Goal: Task Accomplishment & Management: Manage account settings

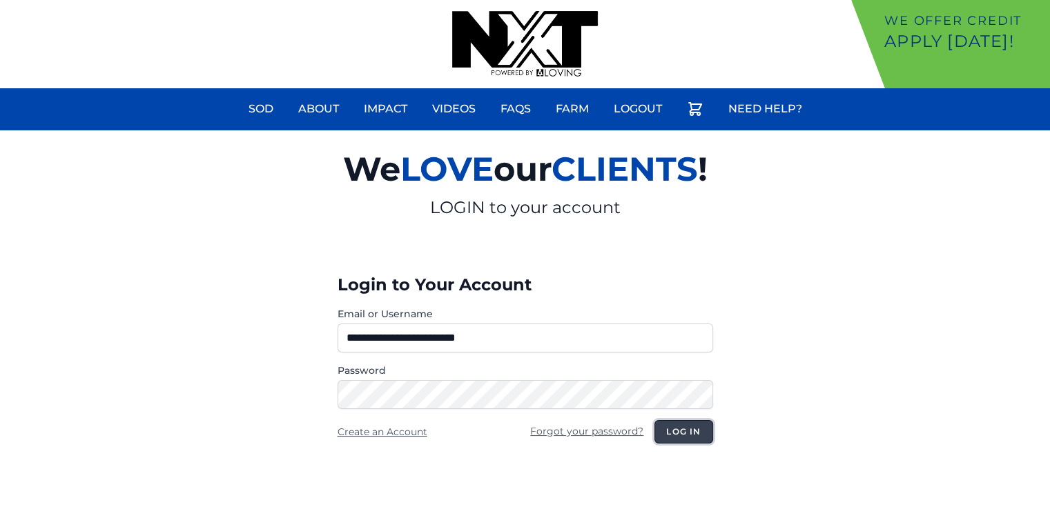
click at [686, 436] on button "Log in" at bounding box center [683, 431] width 58 height 23
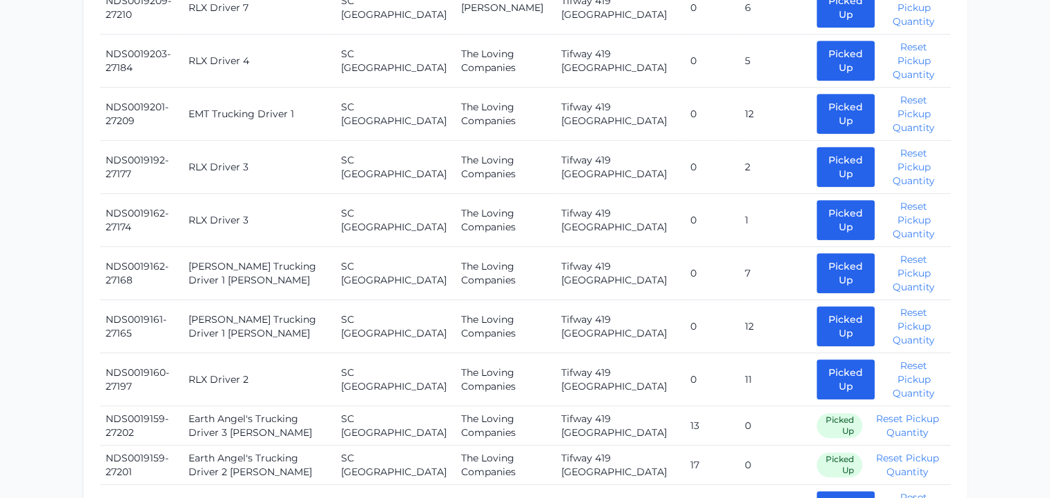
scroll to position [765, 0]
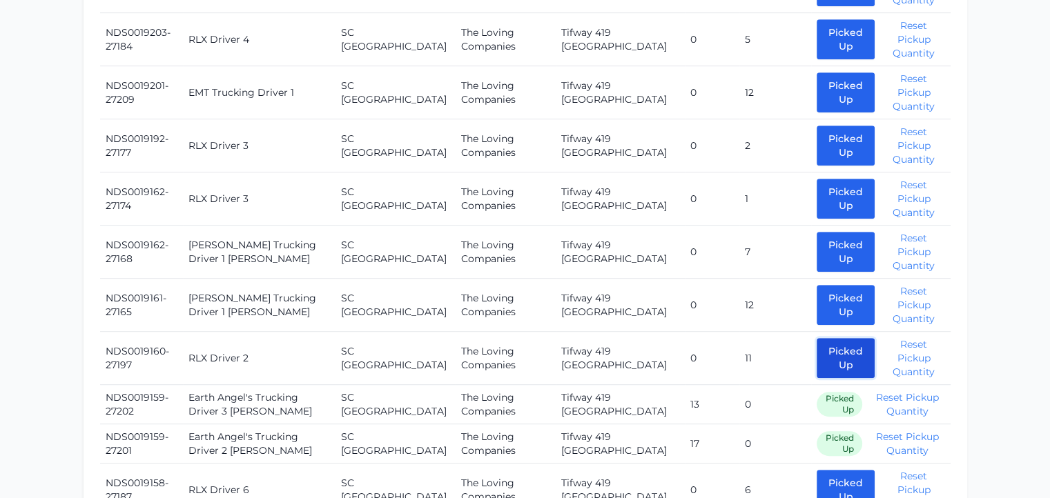
click at [820, 338] on button "Picked Up" at bounding box center [846, 358] width 58 height 40
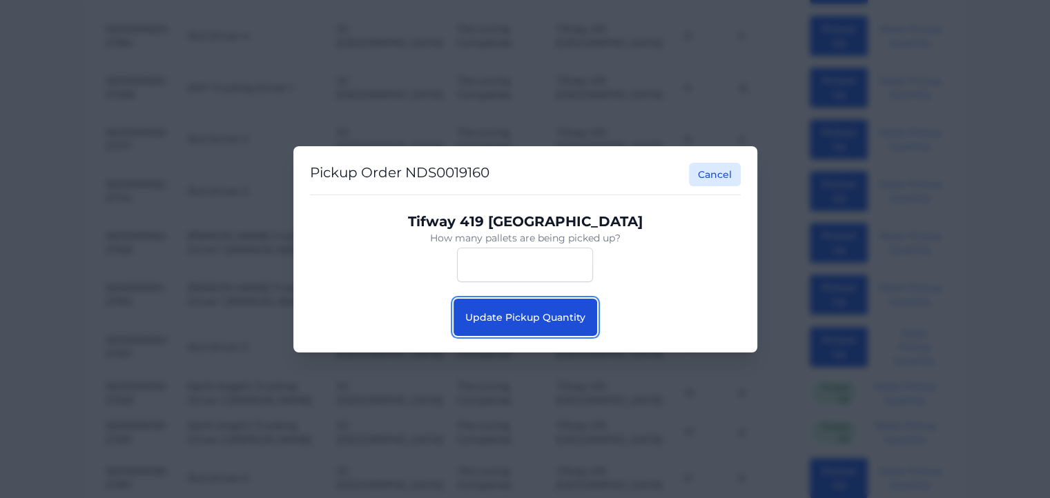
click at [538, 324] on button "Update Pickup Quantity" at bounding box center [525, 317] width 144 height 37
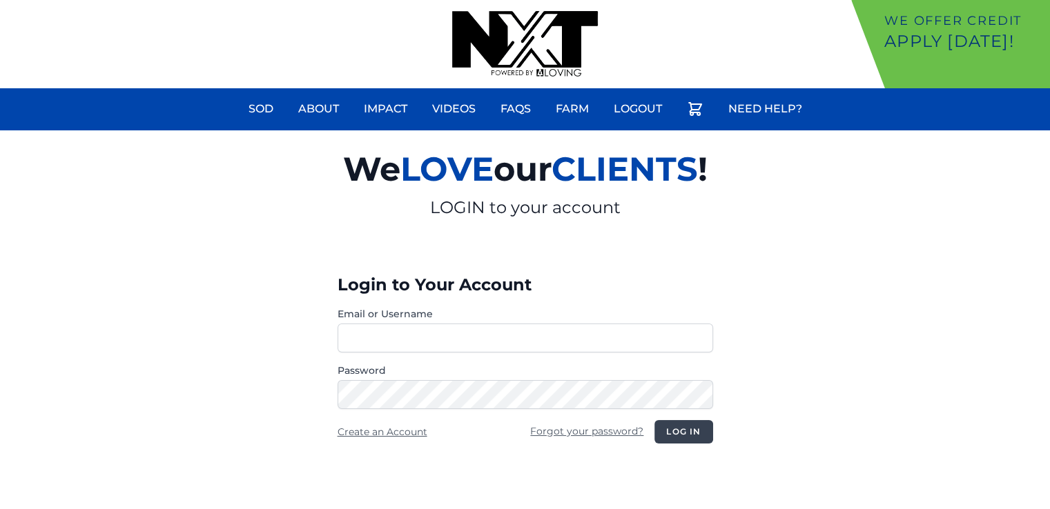
type input "**********"
click at [674, 422] on button "Log in" at bounding box center [683, 431] width 58 height 23
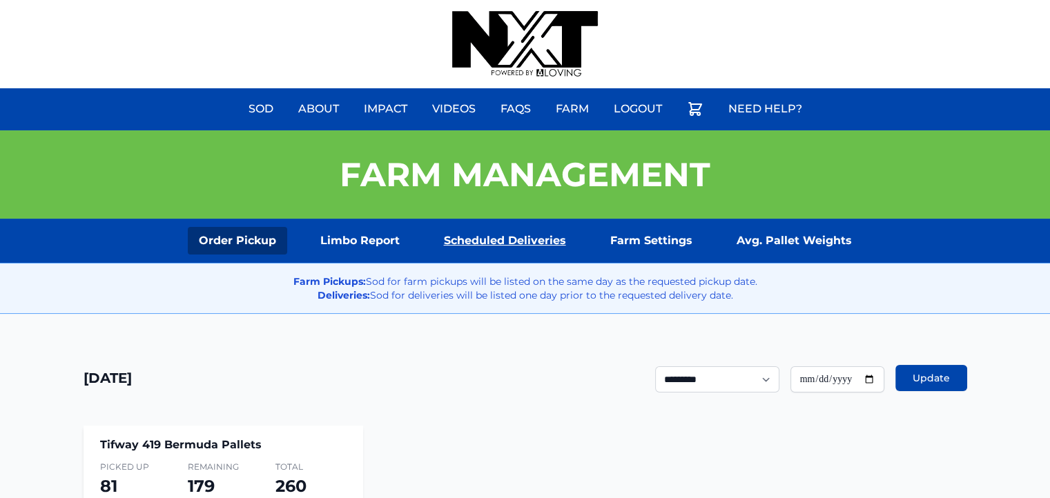
click at [536, 228] on link "Scheduled Deliveries" at bounding box center [505, 241] width 144 height 28
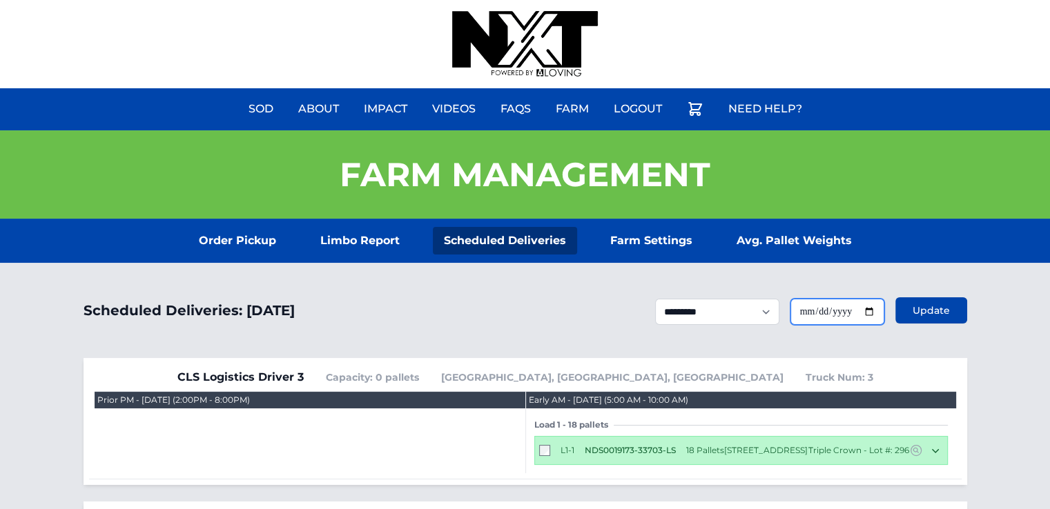
click at [867, 312] on input "**********" at bounding box center [837, 312] width 94 height 26
type input "**********"
click at [930, 320] on button "Update" at bounding box center [931, 310] width 72 height 26
click at [930, 321] on button "Update" at bounding box center [931, 310] width 72 height 26
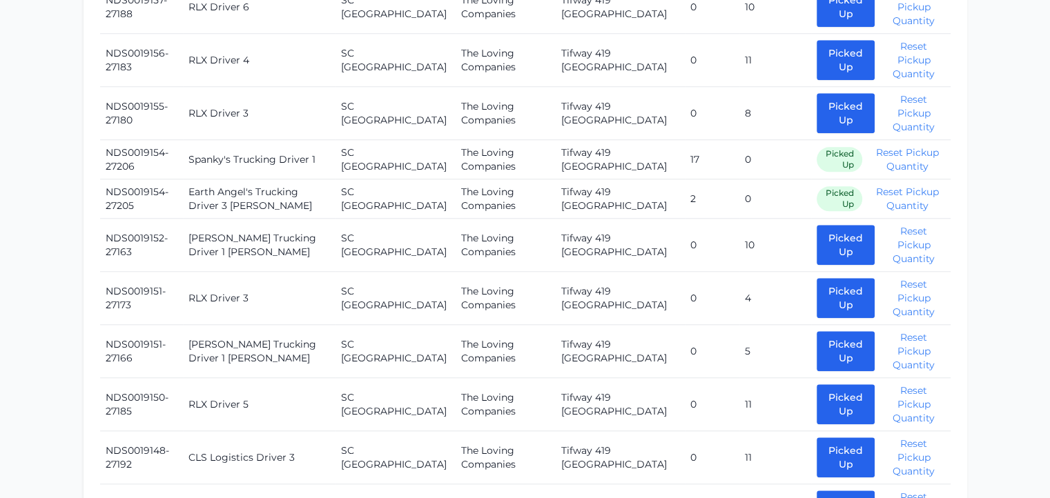
scroll to position [1454, 0]
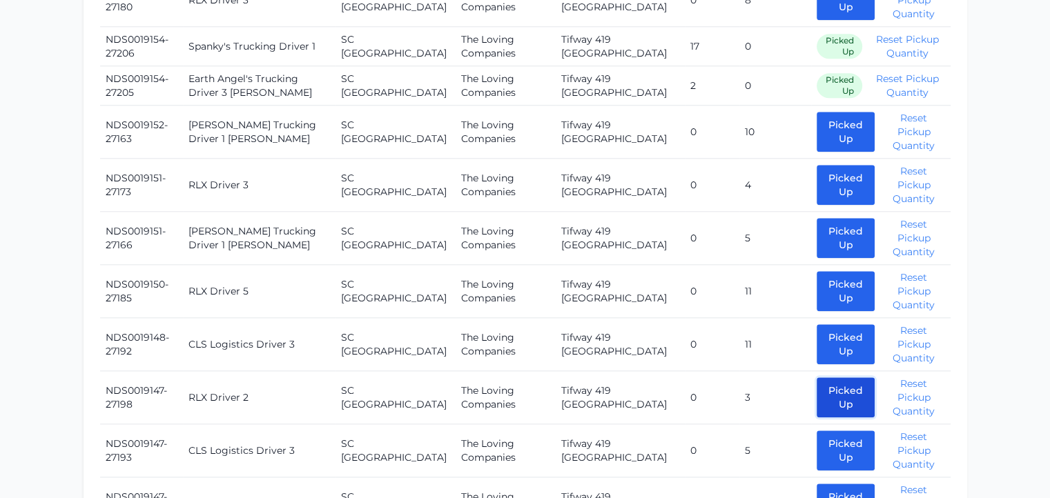
click at [817, 378] on button "Picked Up" at bounding box center [846, 398] width 58 height 40
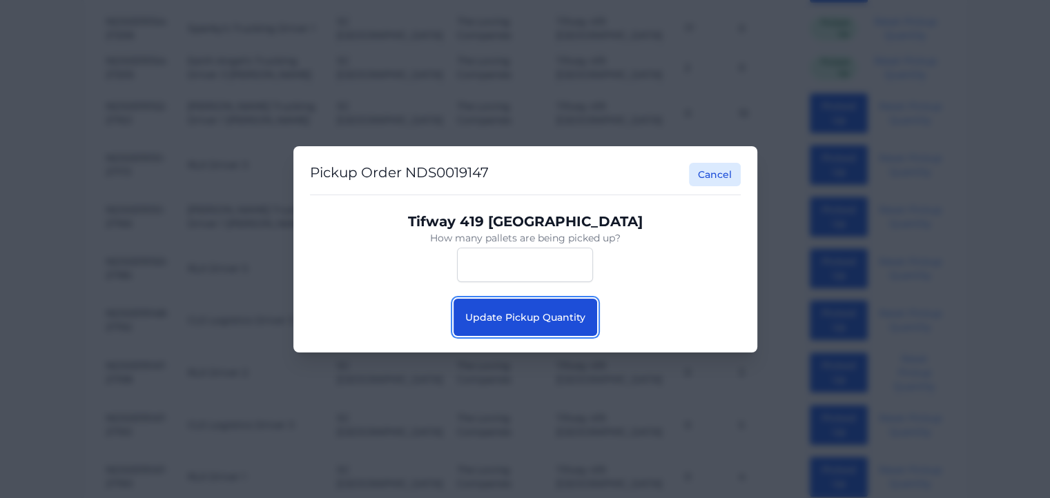
click at [543, 310] on button "Update Pickup Quantity" at bounding box center [525, 317] width 144 height 37
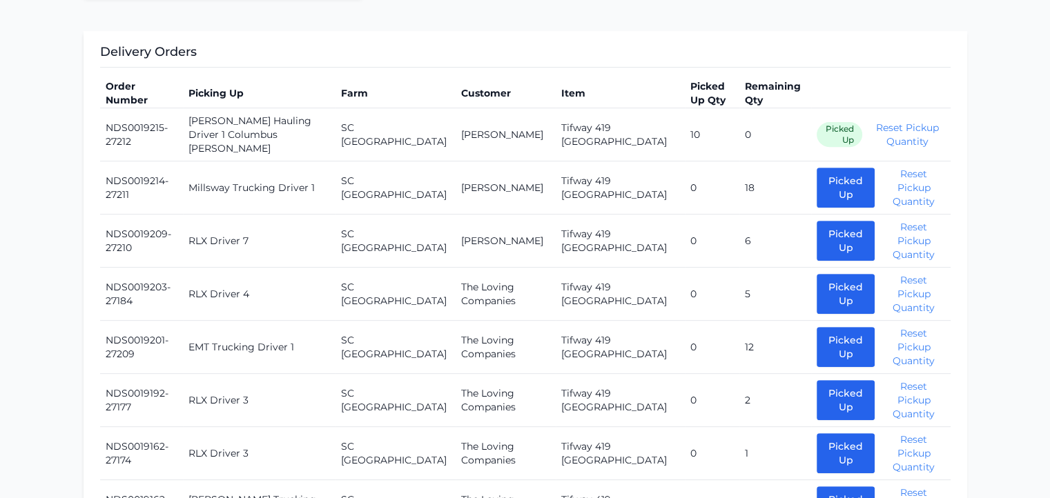
scroll to position [546, 0]
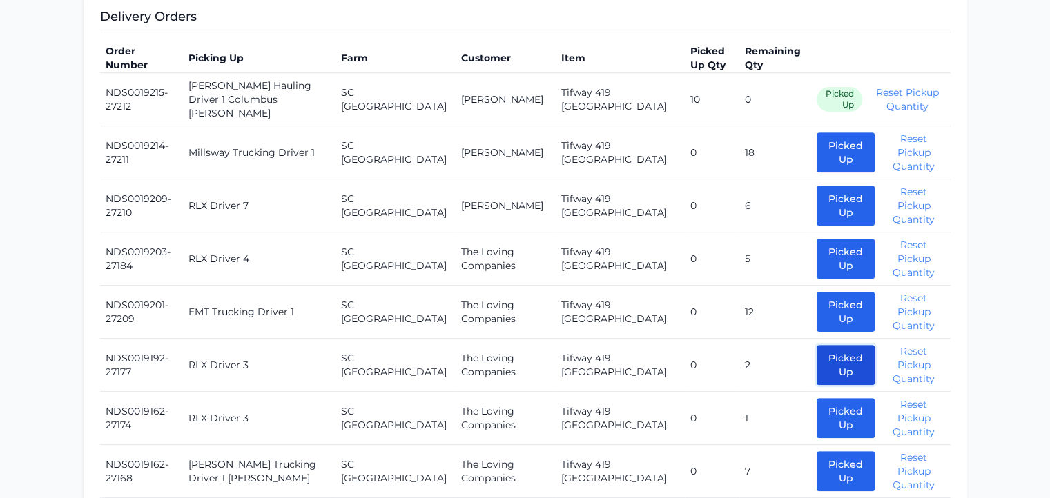
click at [817, 345] on button "Picked Up" at bounding box center [846, 365] width 58 height 40
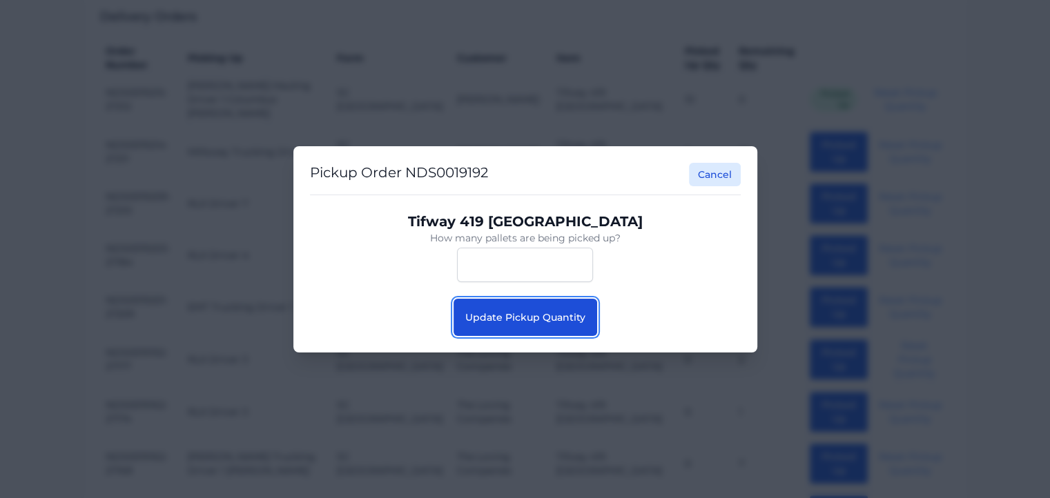
click at [527, 323] on button "Update Pickup Quantity" at bounding box center [525, 317] width 144 height 37
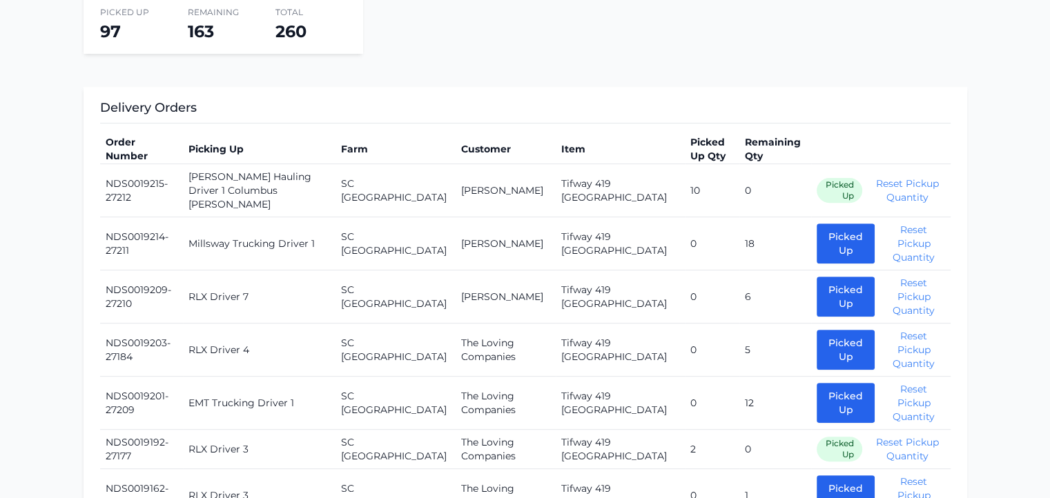
scroll to position [599, 0]
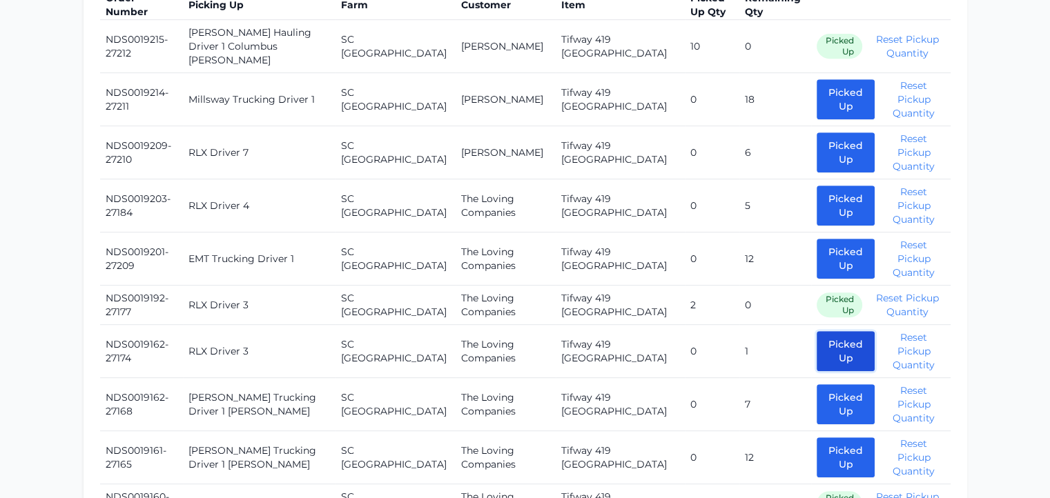
click at [823, 331] on button "Picked Up" at bounding box center [846, 351] width 58 height 40
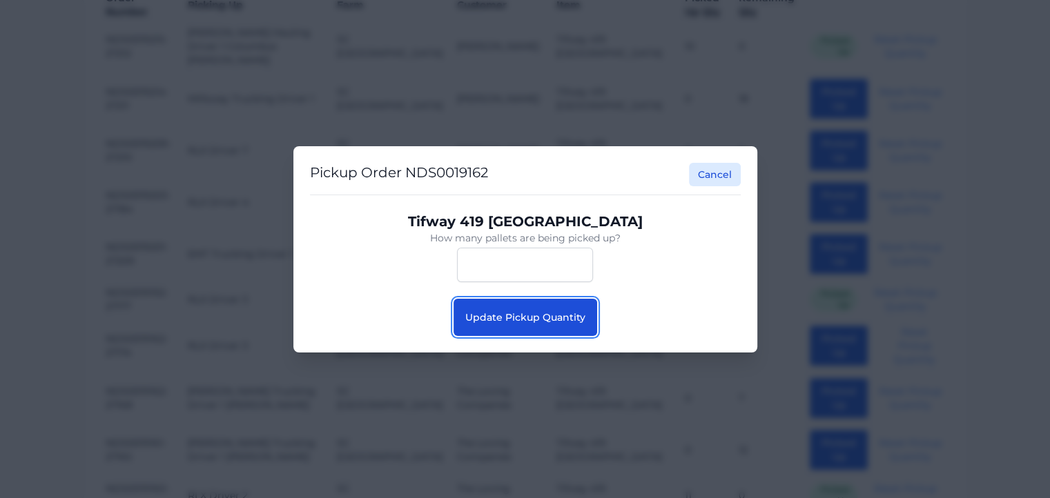
click at [538, 307] on button "Update Pickup Quantity" at bounding box center [525, 317] width 144 height 37
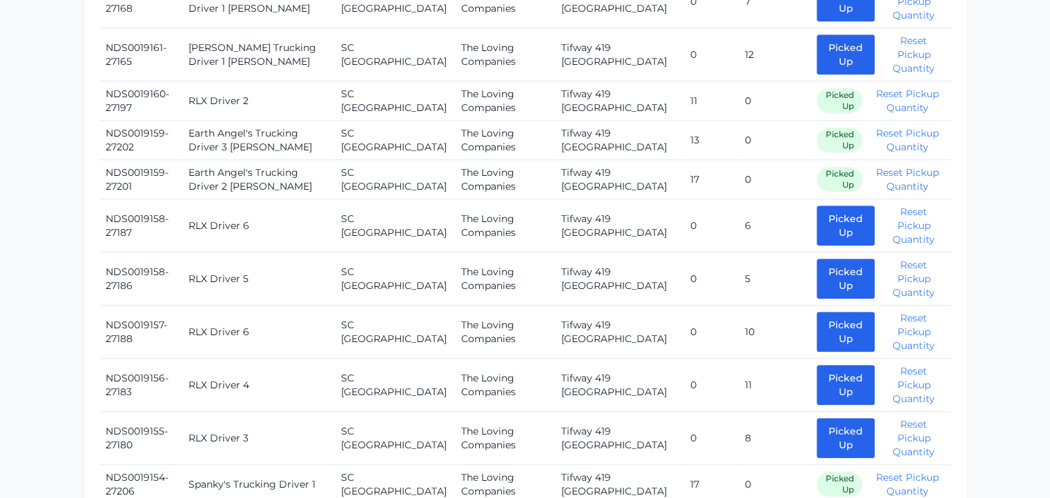
scroll to position [1002, 0]
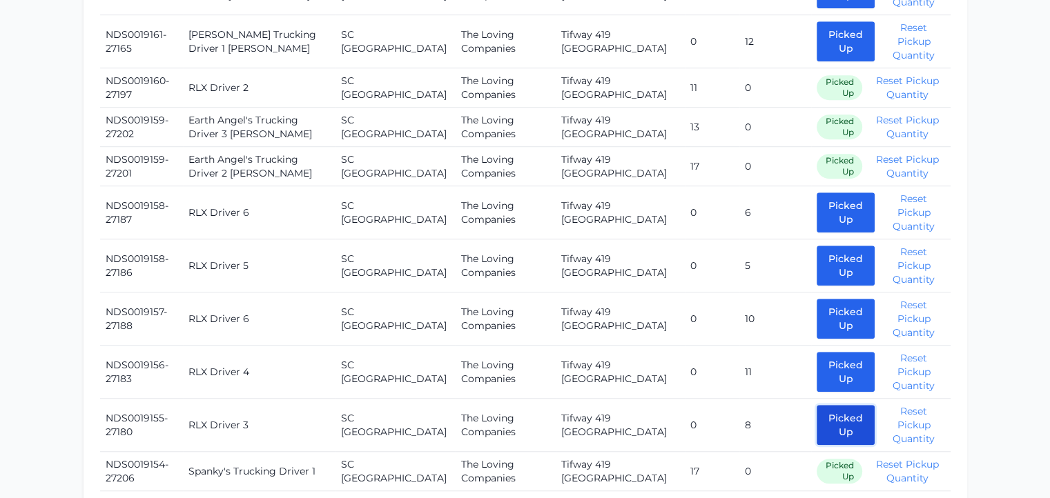
click at [817, 405] on button "Picked Up" at bounding box center [846, 425] width 58 height 40
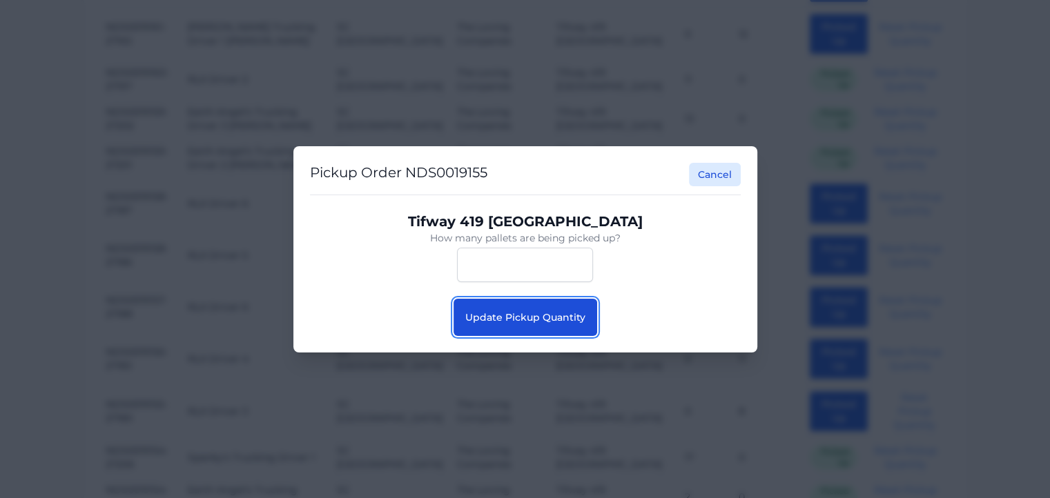
click at [534, 307] on button "Update Pickup Quantity" at bounding box center [525, 317] width 144 height 37
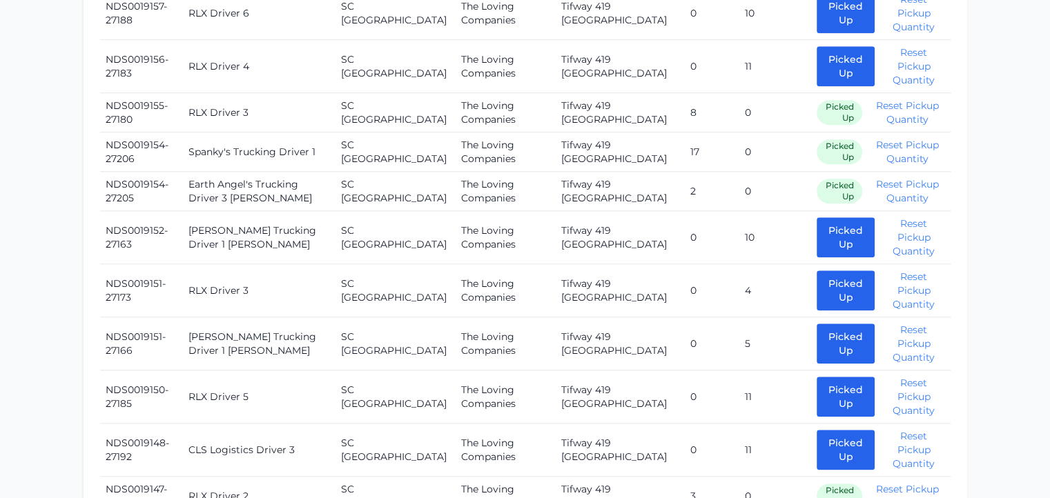
scroll to position [1294, 0]
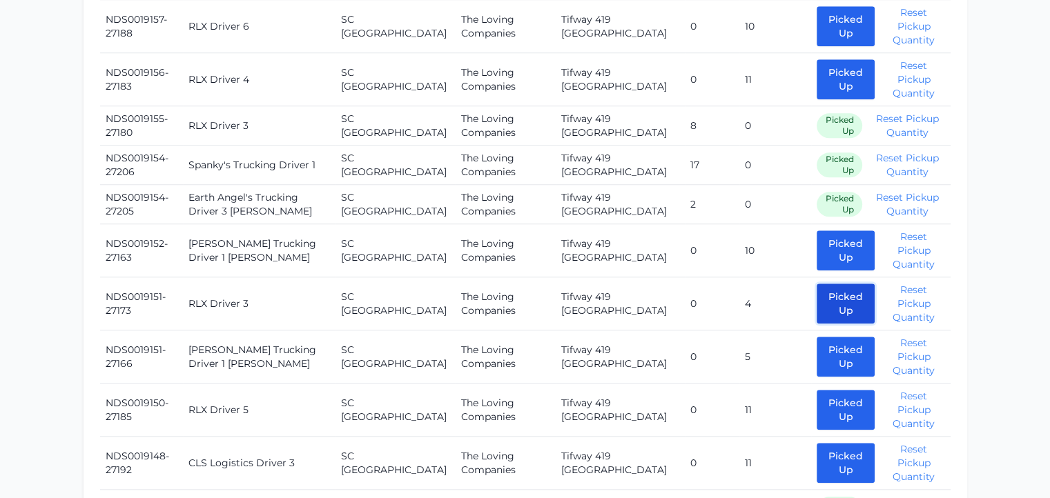
click at [817, 284] on button "Picked Up" at bounding box center [846, 304] width 58 height 40
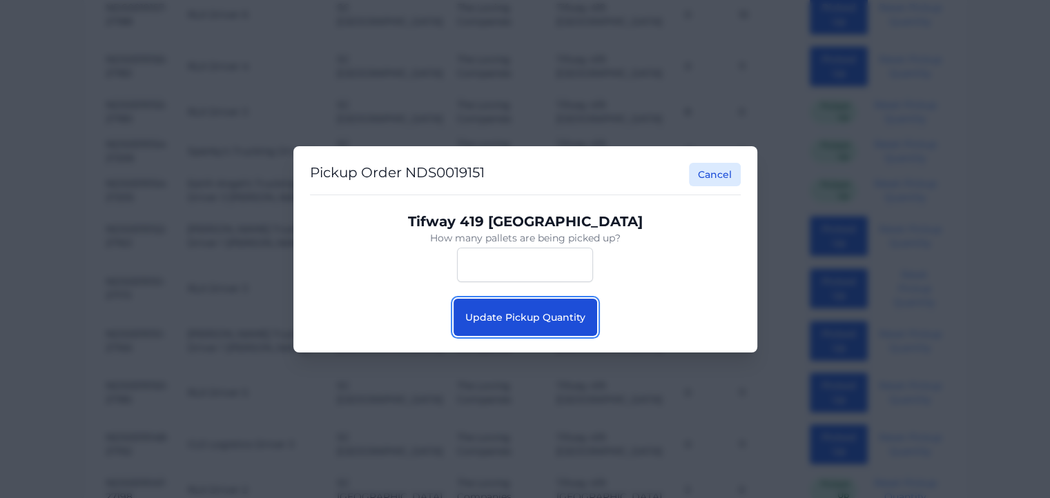
click at [531, 310] on button "Update Pickup Quantity" at bounding box center [525, 317] width 144 height 37
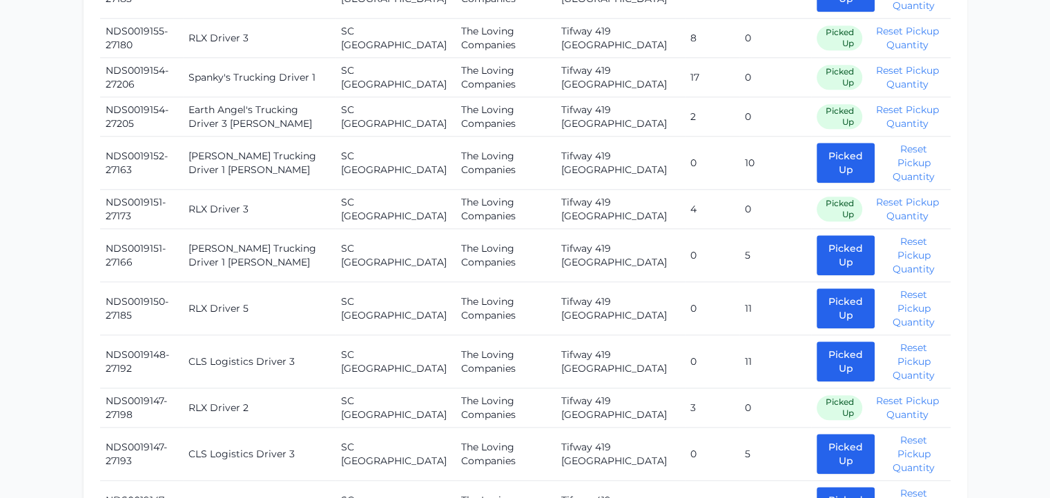
scroll to position [1387, 0]
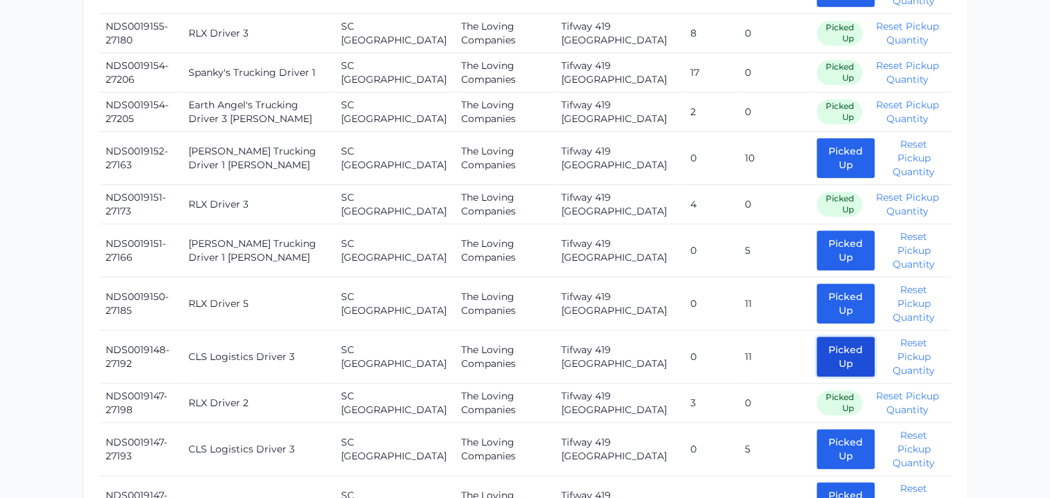
click at [820, 337] on button "Picked Up" at bounding box center [846, 357] width 58 height 40
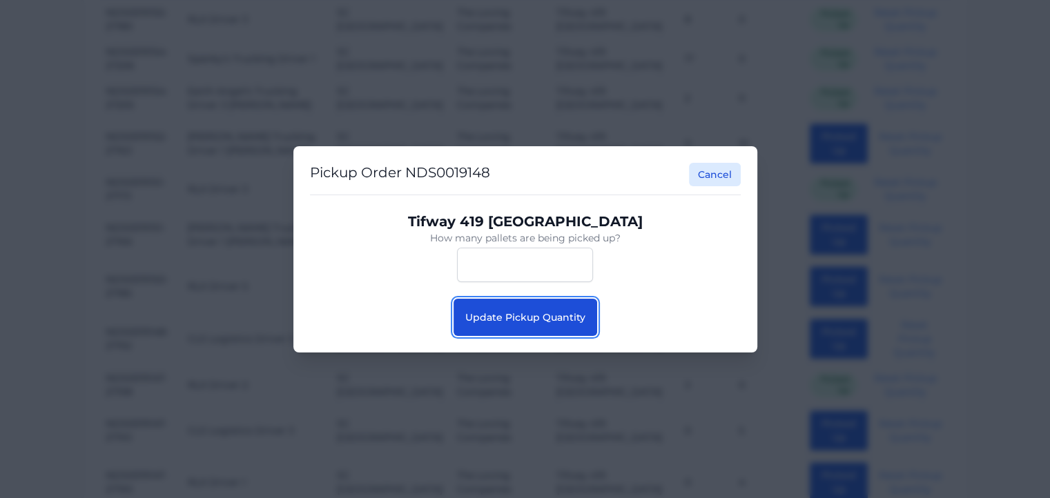
click at [517, 318] on span "Update Pickup Quantity" at bounding box center [525, 317] width 120 height 12
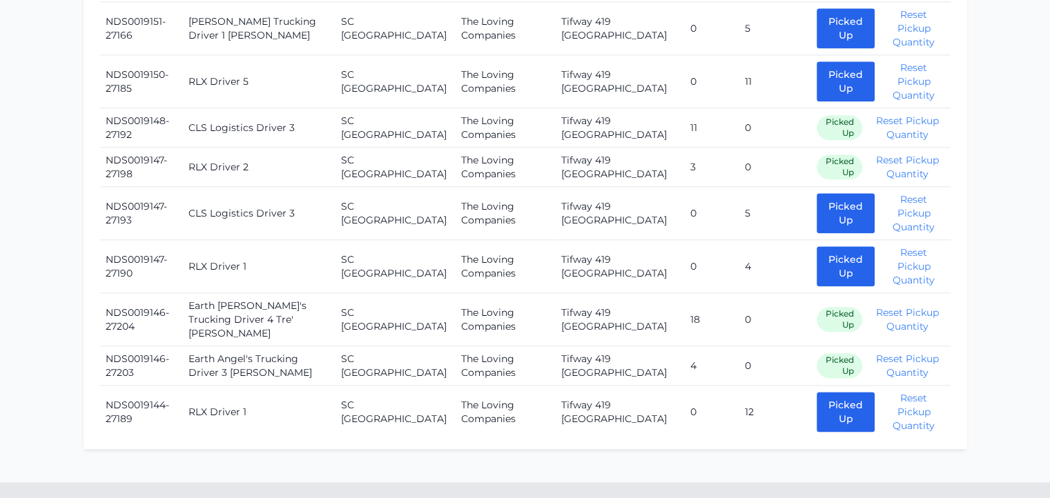
scroll to position [1505, 0]
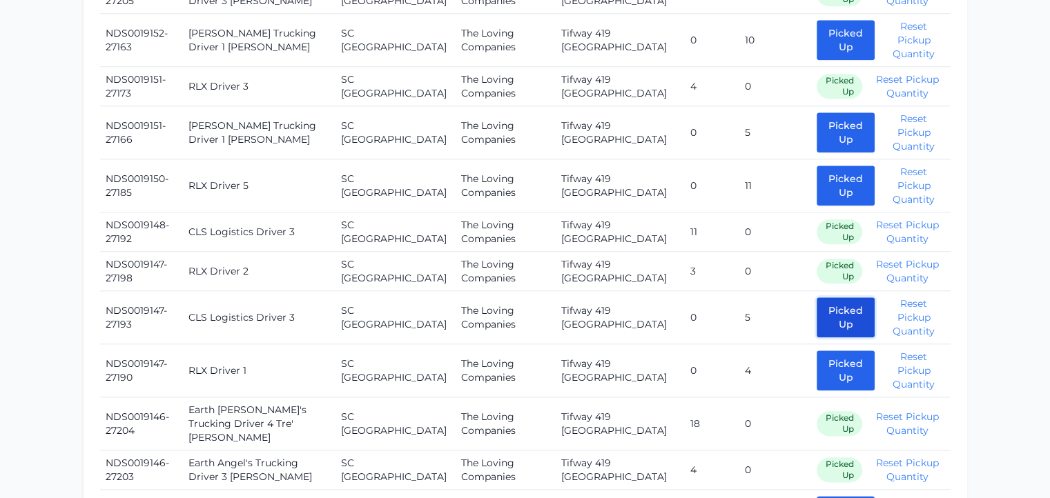
click at [817, 297] on button "Picked Up" at bounding box center [846, 317] width 58 height 40
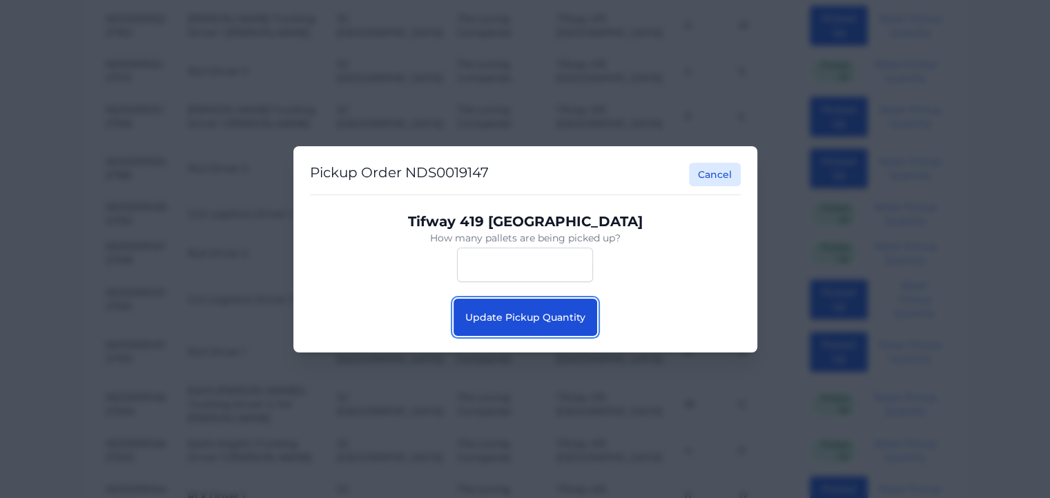
click at [536, 314] on span "Update Pickup Quantity" at bounding box center [525, 317] width 120 height 12
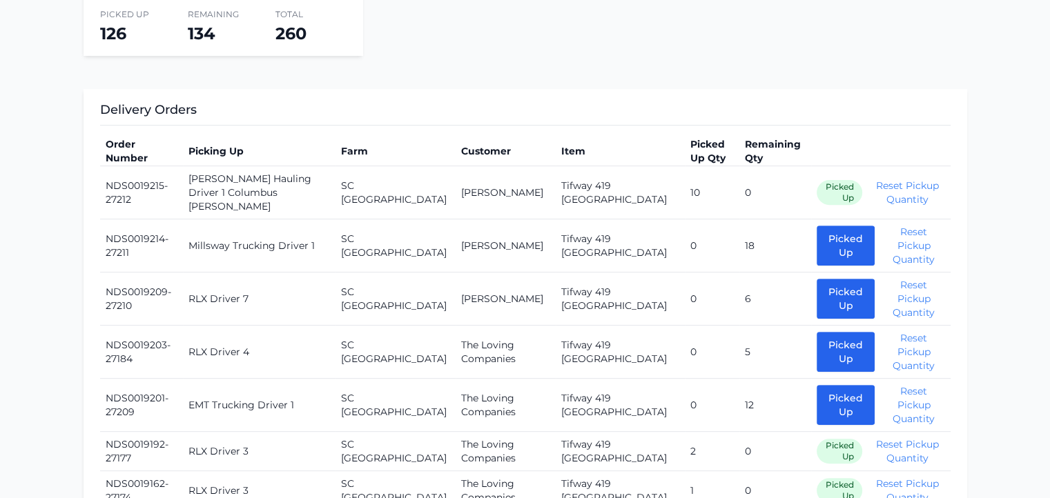
scroll to position [456, 0]
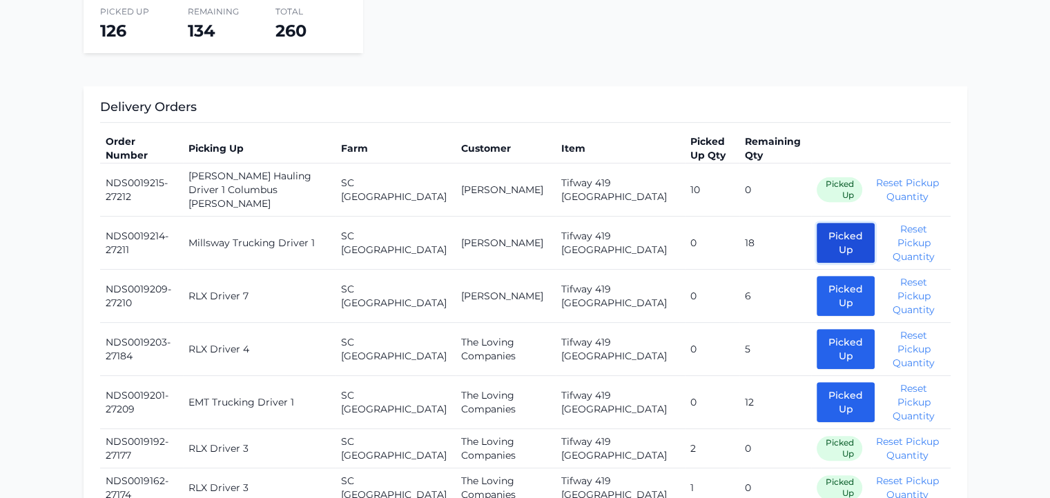
click at [817, 223] on button "Picked Up" at bounding box center [846, 243] width 58 height 40
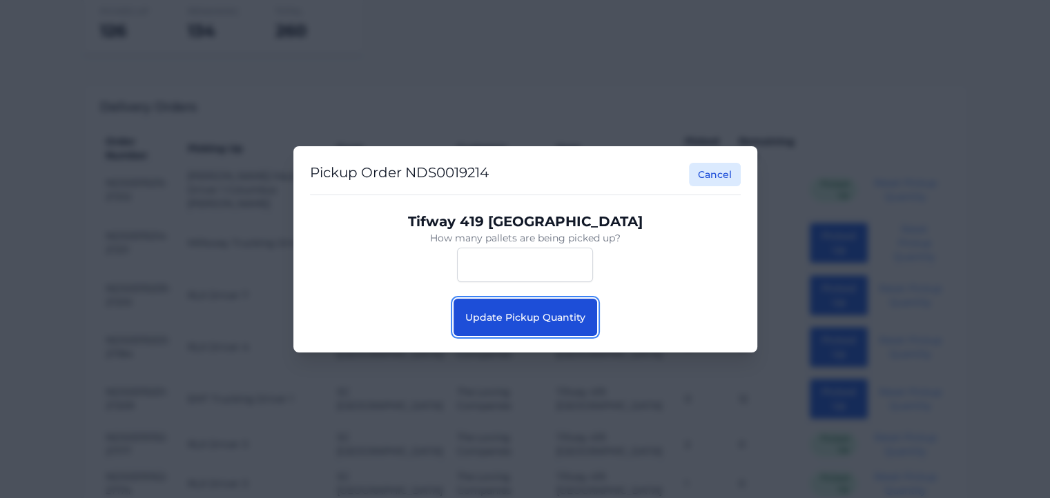
click at [530, 313] on span "Update Pickup Quantity" at bounding box center [525, 317] width 120 height 12
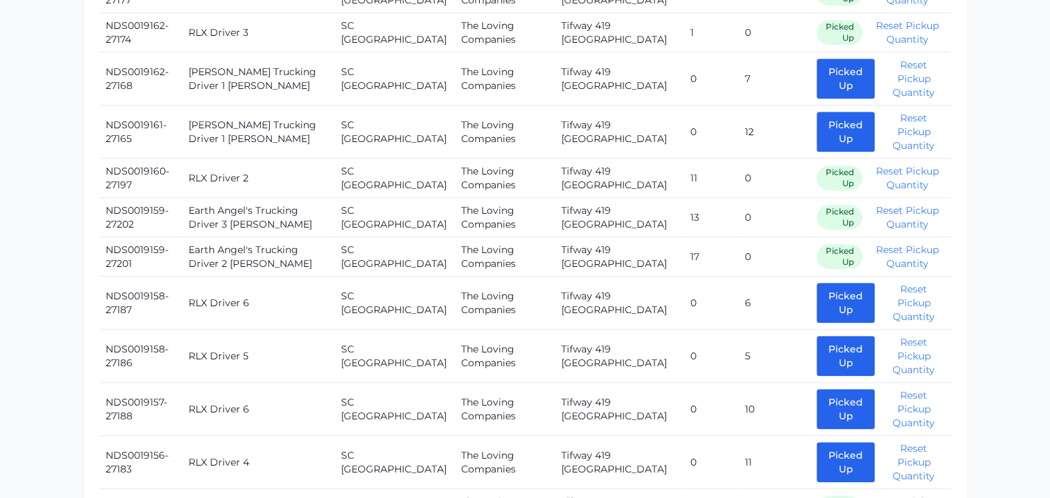
scroll to position [972, 0]
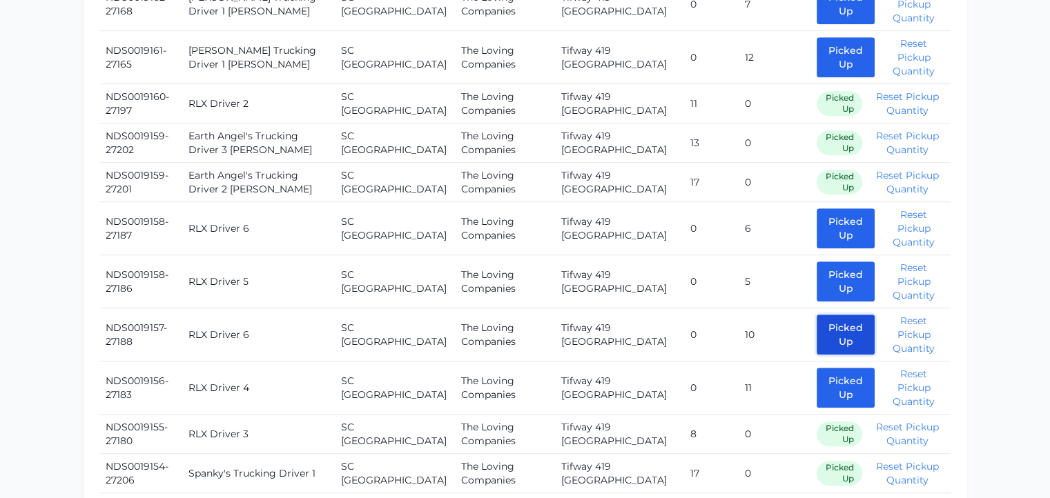
click at [817, 315] on button "Picked Up" at bounding box center [846, 335] width 58 height 40
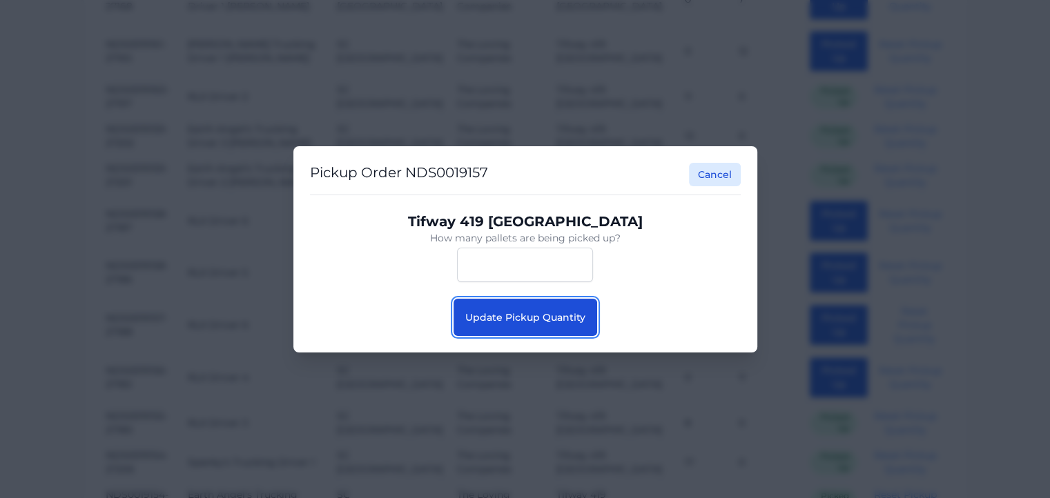
click at [528, 315] on span "Update Pickup Quantity" at bounding box center [525, 317] width 120 height 12
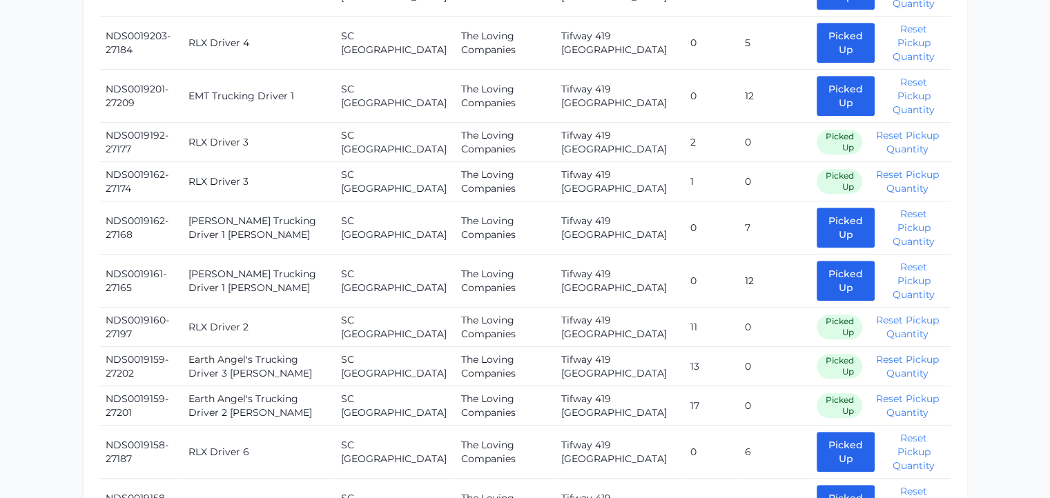
scroll to position [777, 0]
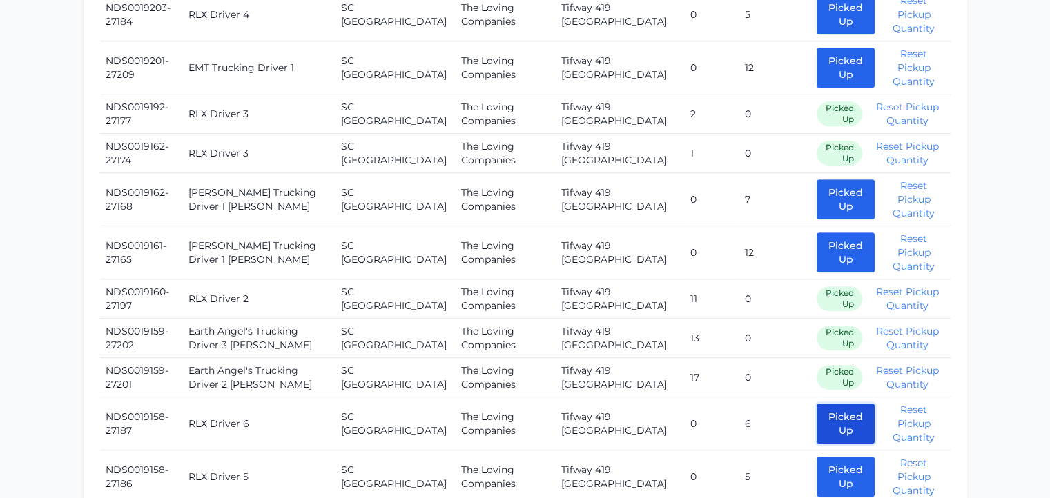
click at [817, 404] on button "Picked Up" at bounding box center [846, 424] width 58 height 40
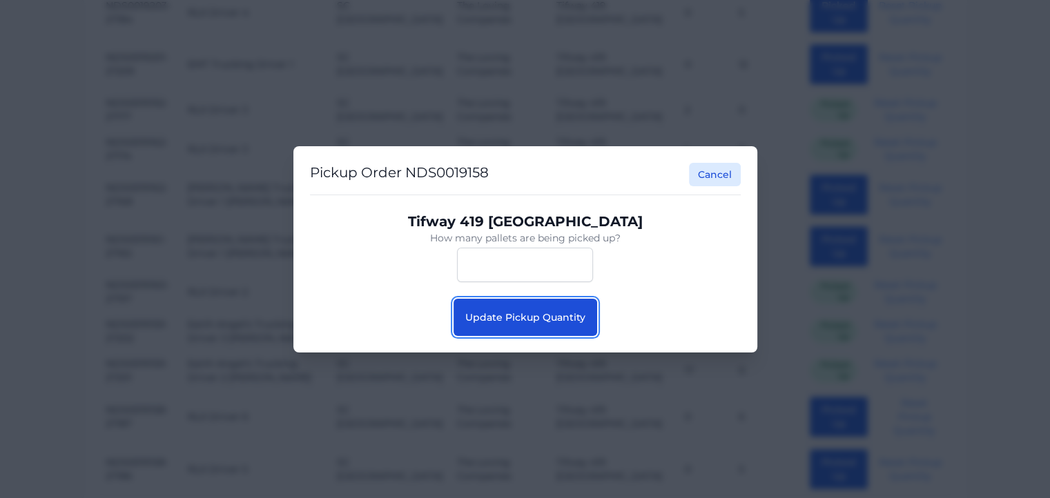
click at [553, 315] on span "Update Pickup Quantity" at bounding box center [525, 317] width 120 height 12
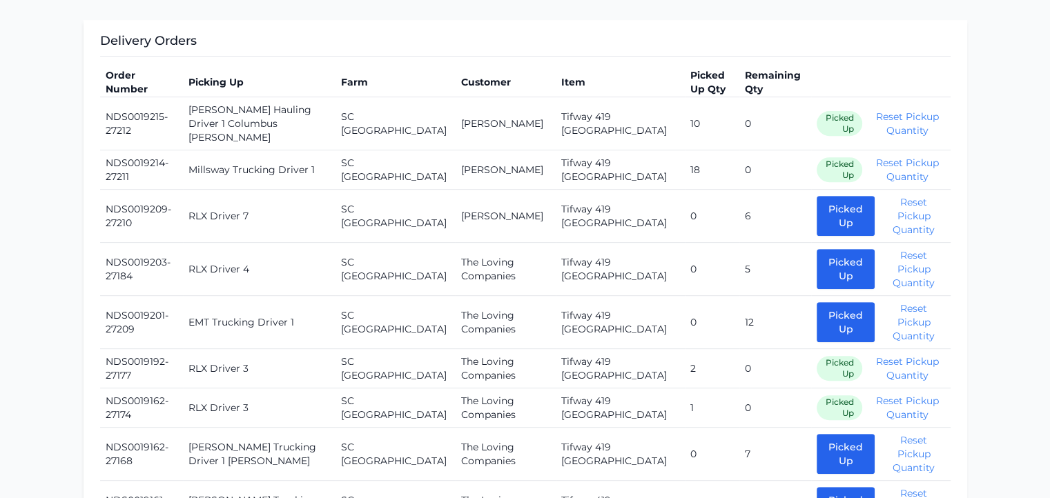
scroll to position [101, 0]
